Goal: Navigation & Orientation: Find specific page/section

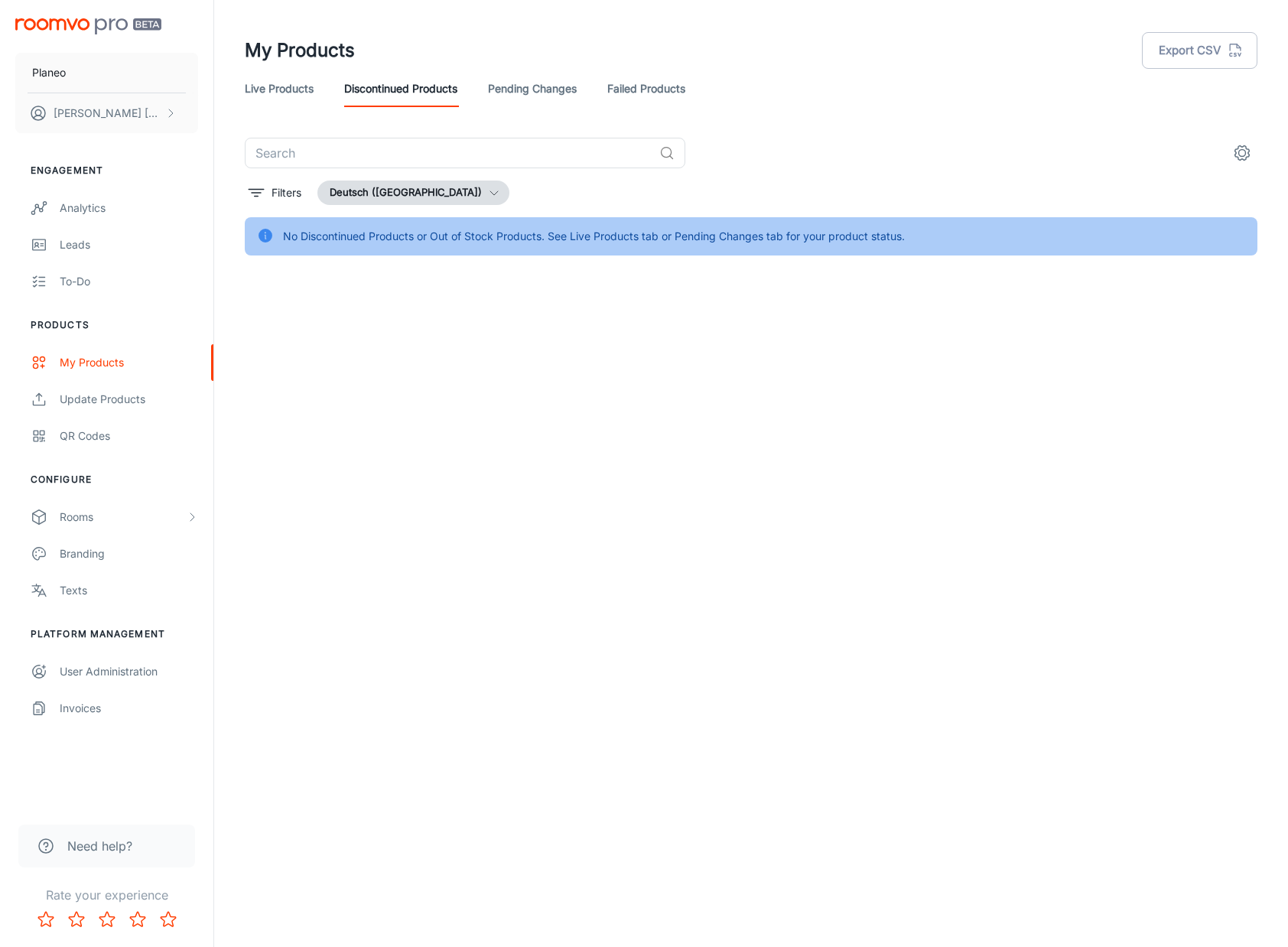
click at [296, 89] on link "Live Products" at bounding box center [279, 89] width 69 height 37
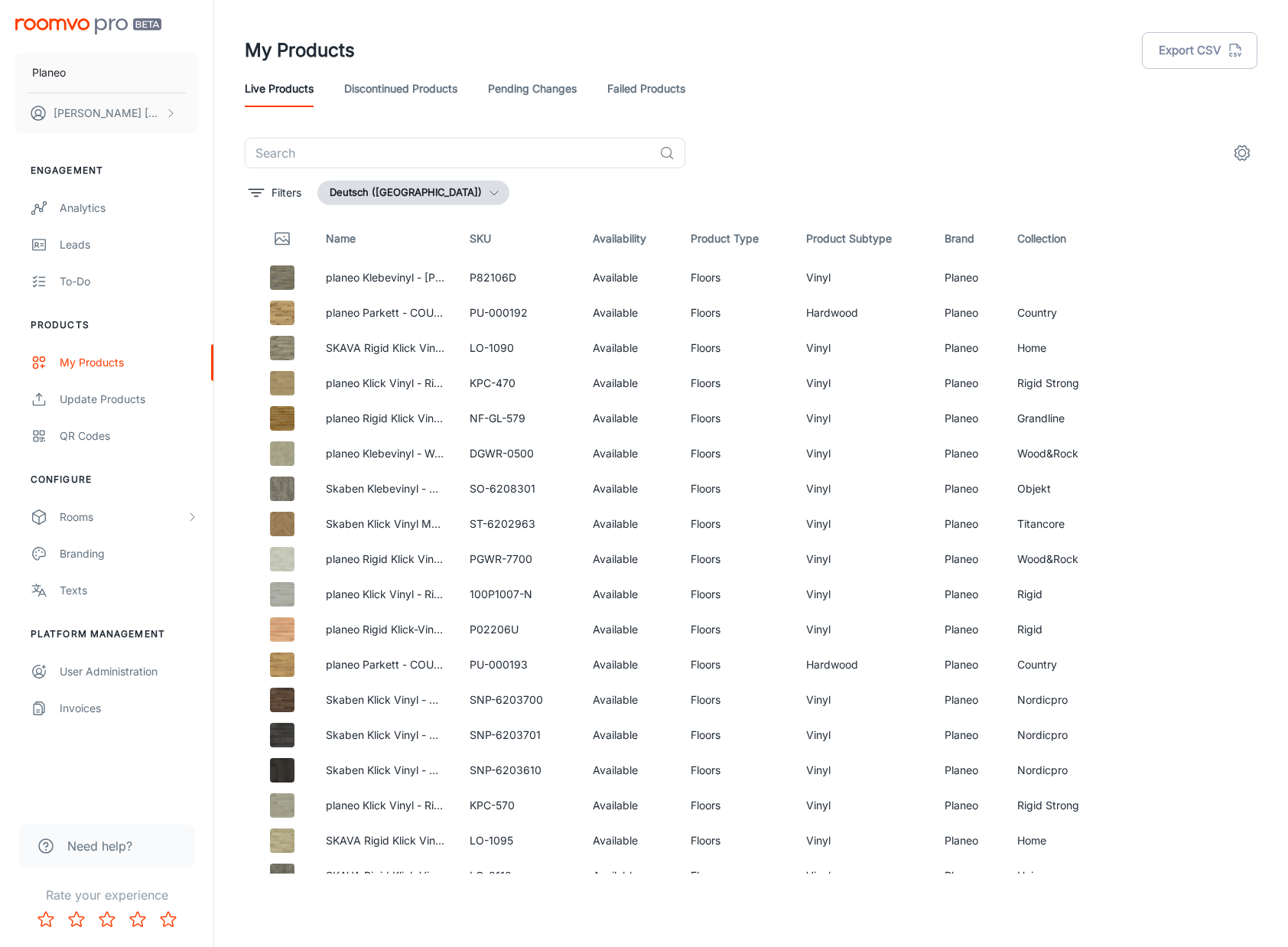
click at [403, 96] on link "Discontinued Products" at bounding box center [400, 89] width 113 height 37
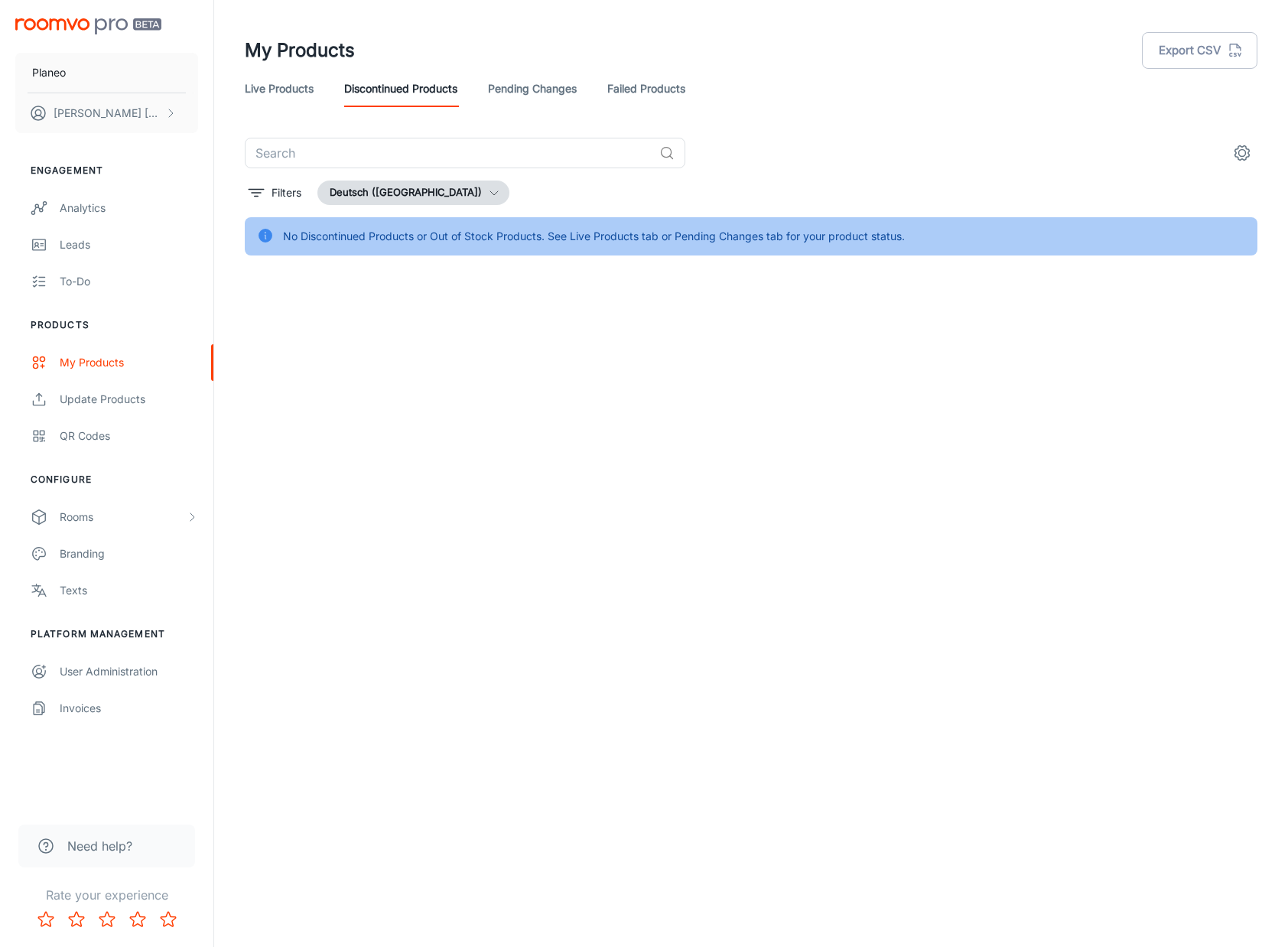
click at [540, 93] on link "Pending Changes" at bounding box center [532, 89] width 89 height 37
click at [644, 90] on link "Failed Products" at bounding box center [646, 89] width 78 height 37
